Goal: Use online tool/utility: Utilize a website feature to perform a specific function

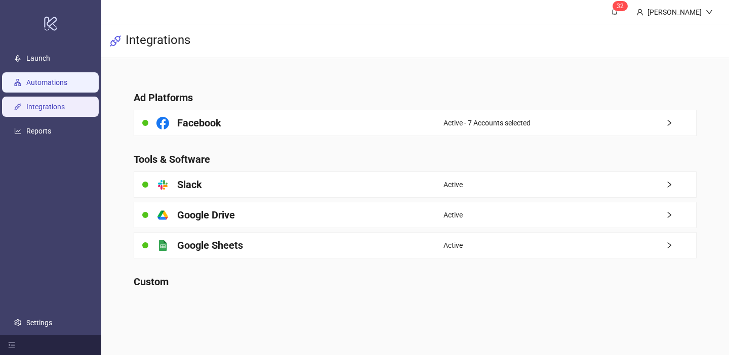
click at [65, 79] on link "Automations" at bounding box center [46, 82] width 41 height 8
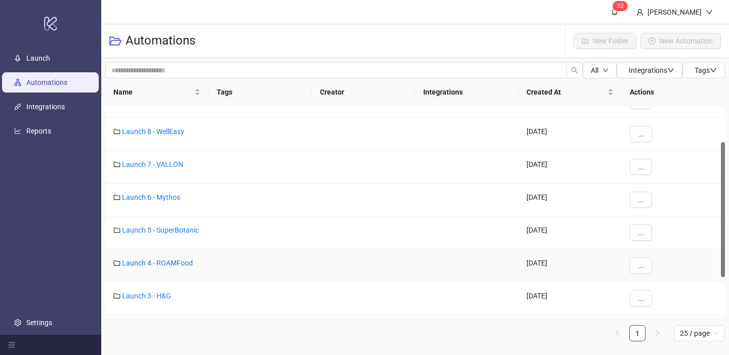
scroll to position [56, 0]
click at [176, 195] on link "Launch 6 - Mythos" at bounding box center [151, 195] width 58 height 8
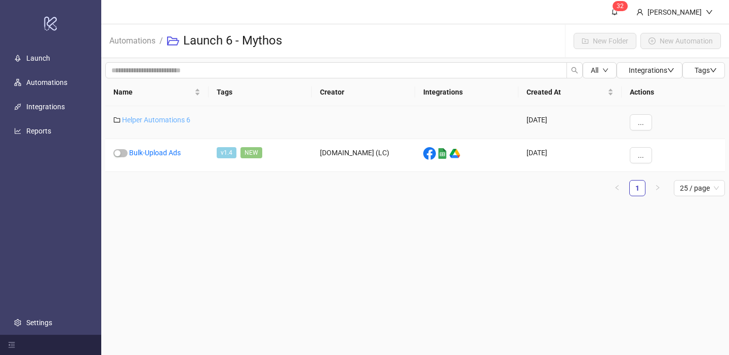
click at [169, 117] on link "Helper Automations 6" at bounding box center [156, 120] width 68 height 8
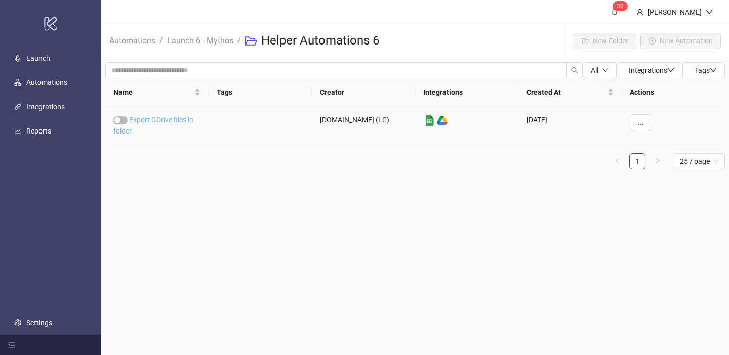
click at [169, 117] on link "Export GDrive files in folder" at bounding box center [153, 125] width 80 height 19
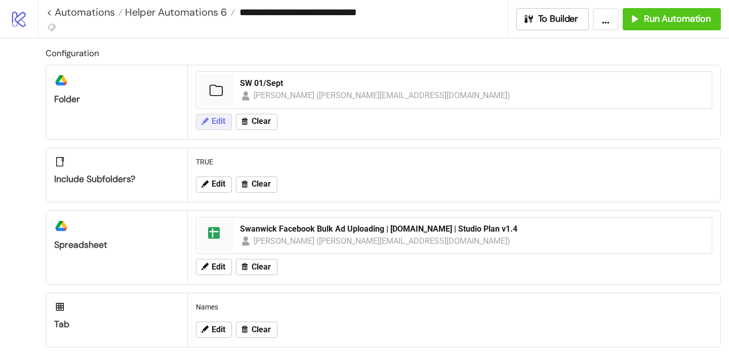
click at [212, 124] on span "Edit" at bounding box center [218, 121] width 14 height 9
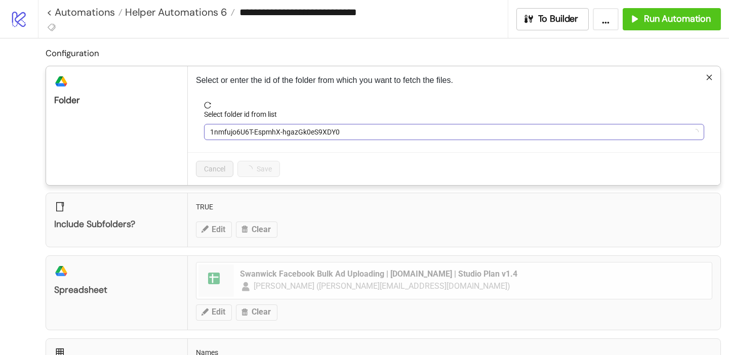
click at [220, 134] on span "1nmfujo6U6T-EspmhX-hgazGk0eS9XDY0" at bounding box center [454, 131] width 488 height 15
click at [220, 134] on span "SW 01/Sept" at bounding box center [454, 131] width 488 height 15
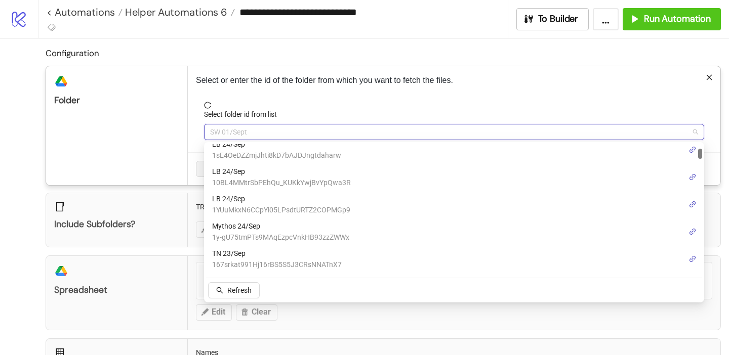
scroll to position [72, 0]
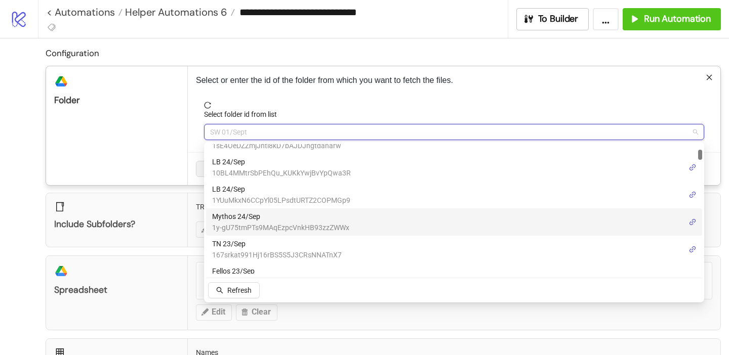
click at [242, 222] on span "Mythos 24/Sep" at bounding box center [280, 216] width 137 height 11
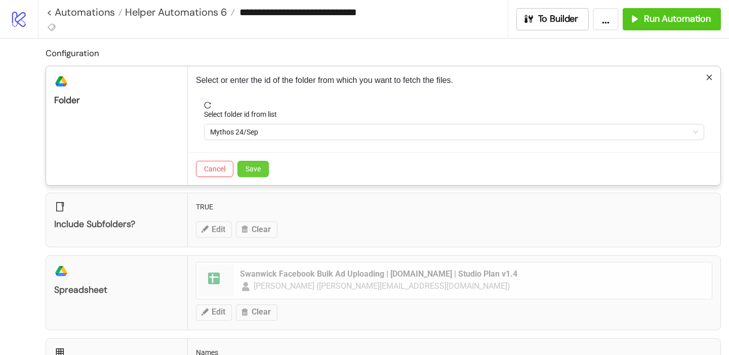
click at [252, 172] on span "Save" at bounding box center [252, 169] width 15 height 8
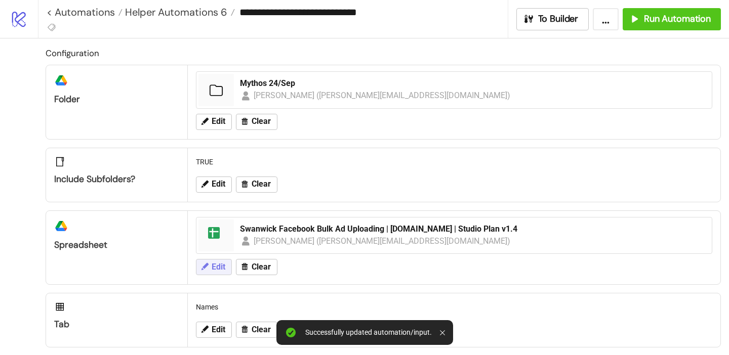
click at [224, 265] on span "Edit" at bounding box center [218, 267] width 14 height 9
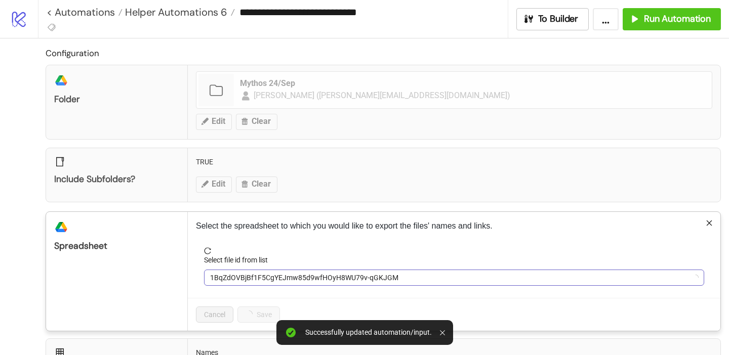
click at [257, 271] on span "1BqZdOVBjBf1F5CgYEJmw85d9wfHOyH8WU79v-qGKJGM" at bounding box center [454, 277] width 488 height 15
click at [253, 290] on form "Select file id from list Swanwick Facebook Bulk Ad Uploading | [DOMAIN_NAME] | …" at bounding box center [454, 272] width 516 height 51
click at [253, 271] on span "Swanwick Facebook Bulk Ad Uploading | [DOMAIN_NAME] | Studio Plan v1.4" at bounding box center [454, 277] width 488 height 15
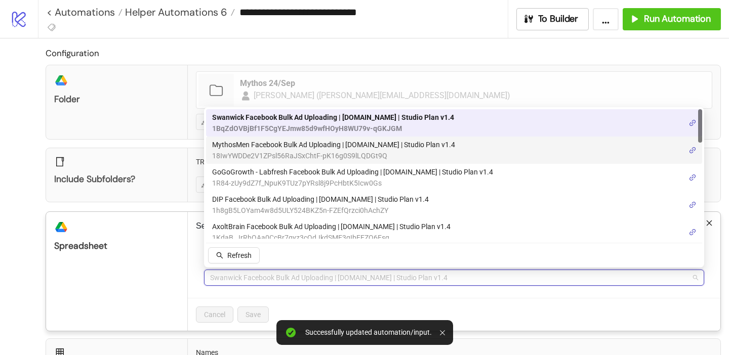
click at [260, 144] on span "MythosMen Facebook Bulk Ad Uploading | [DOMAIN_NAME] | Studio Plan v1.4" at bounding box center [333, 144] width 243 height 11
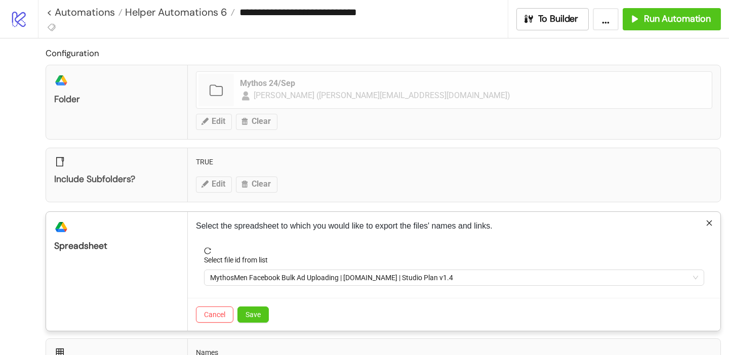
click at [260, 305] on div "Cancel Save" at bounding box center [454, 314] width 532 height 33
click at [257, 320] on button "Save" at bounding box center [252, 315] width 31 height 16
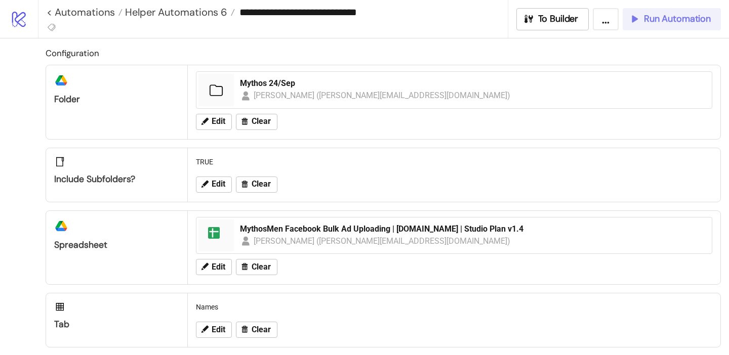
click at [650, 15] on span "Run Automation" at bounding box center [677, 19] width 67 height 12
